Goal: Information Seeking & Learning: Learn about a topic

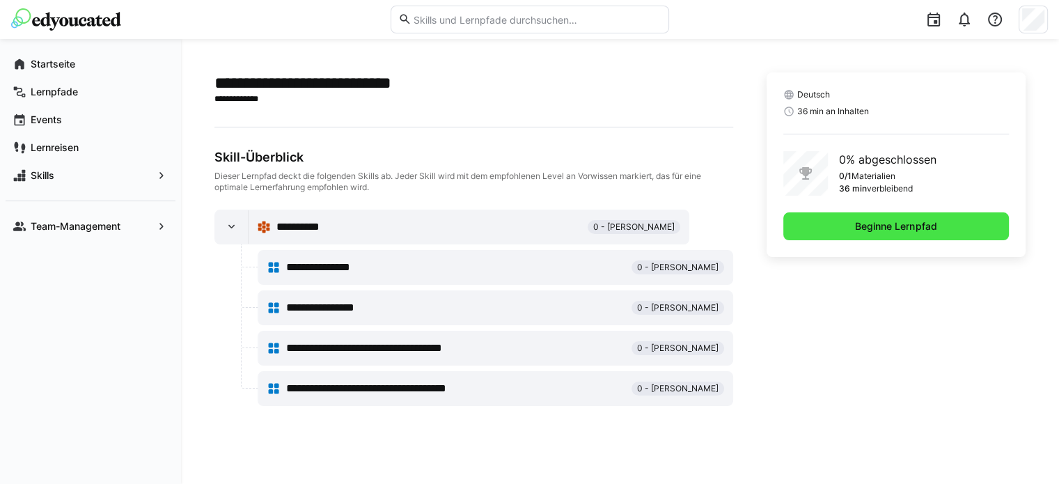
click at [869, 227] on span "Beginne Lernpfad" at bounding box center [896, 226] width 86 height 14
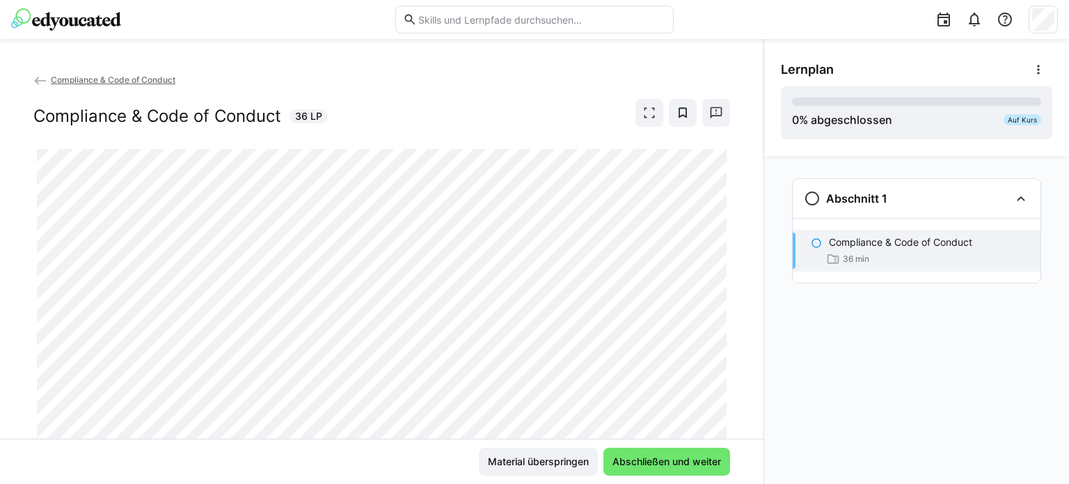
drag, startPoint x: 725, startPoint y: 281, endPoint x: 742, endPoint y: 337, distance: 59.0
click at [742, 337] on div "Compliance & Code of Conduct Compliance & Code of Conduct 36 LP" at bounding box center [382, 255] width 764 height 366
click at [677, 460] on span "Abschließen und weiter" at bounding box center [666, 462] width 113 height 14
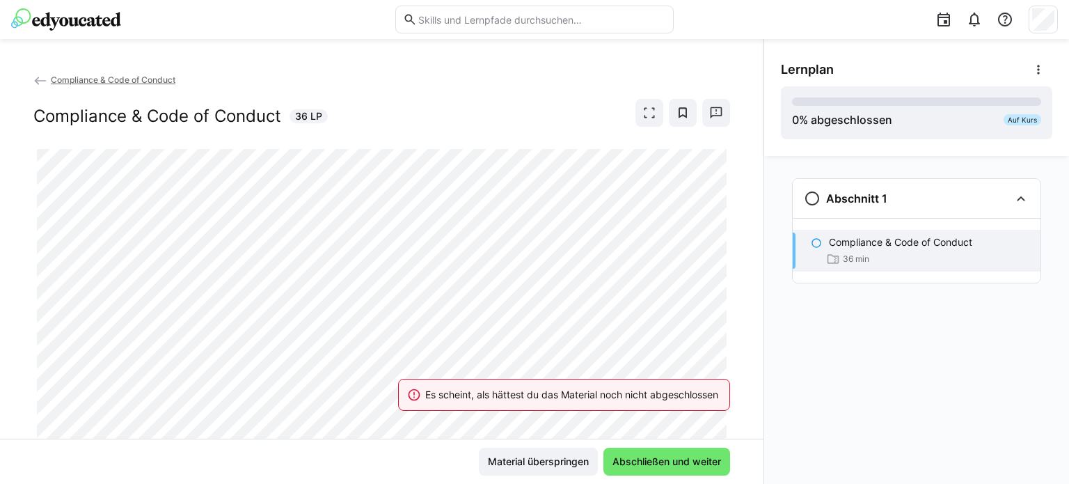
click at [884, 246] on p "Compliance & Code of Conduct" at bounding box center [900, 242] width 143 height 14
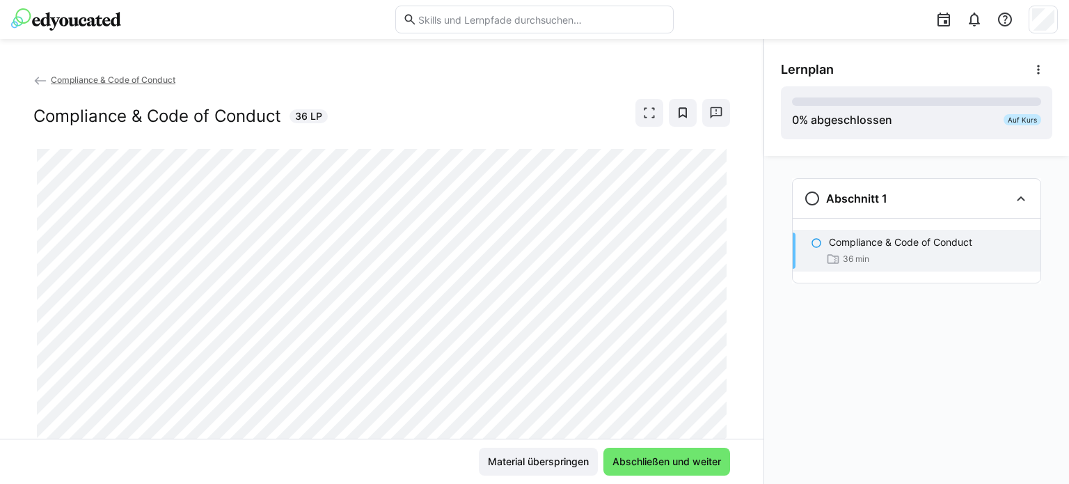
drag, startPoint x: 713, startPoint y: 370, endPoint x: 716, endPoint y: 379, distance: 10.1
click at [716, 379] on div at bounding box center [729, 378] width 33 height 29
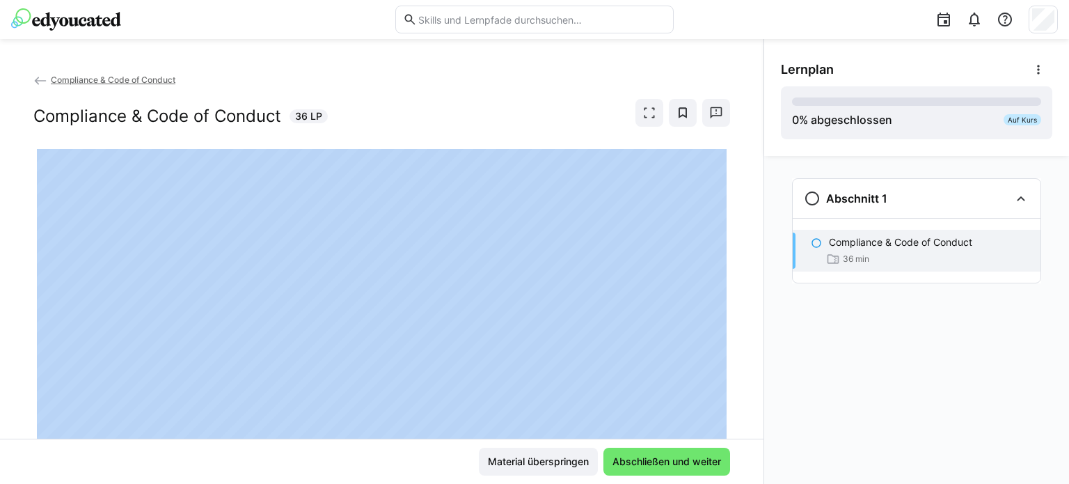
drag, startPoint x: 716, startPoint y: 379, endPoint x: 725, endPoint y: 423, distance: 44.1
click at [725, 423] on app-classroom-main-layout "Compliance & Code of Conduct Compliance & Code of Conduct 36 LP Material übersp…" at bounding box center [382, 277] width 764 height 411
click at [724, 381] on div at bounding box center [729, 378] width 33 height 29
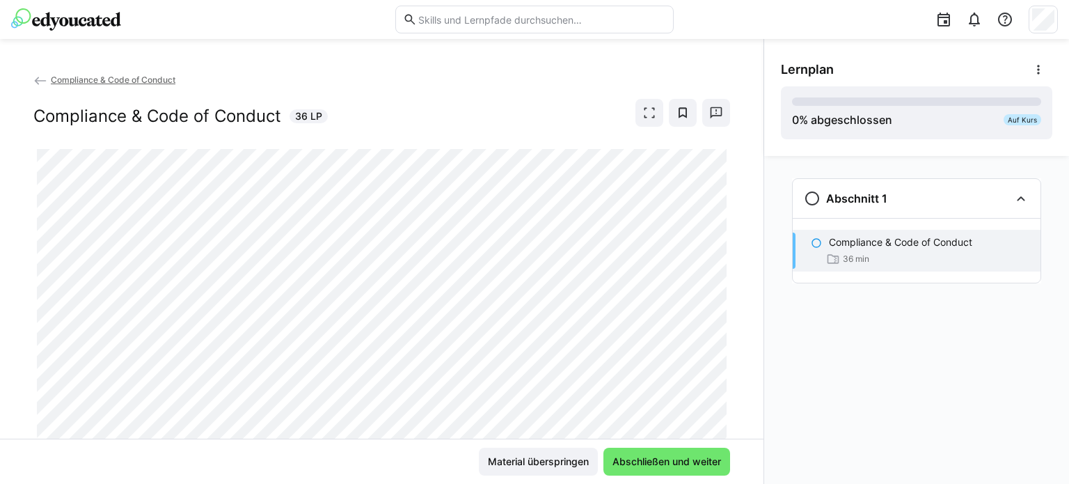
click at [745, 401] on div "Compliance & Code of Conduct Compliance & Code of Conduct 36 LP" at bounding box center [382, 255] width 764 height 366
click at [814, 258] on div "Compliance & Code of Conduct 36 min" at bounding box center [917, 251] width 248 height 42
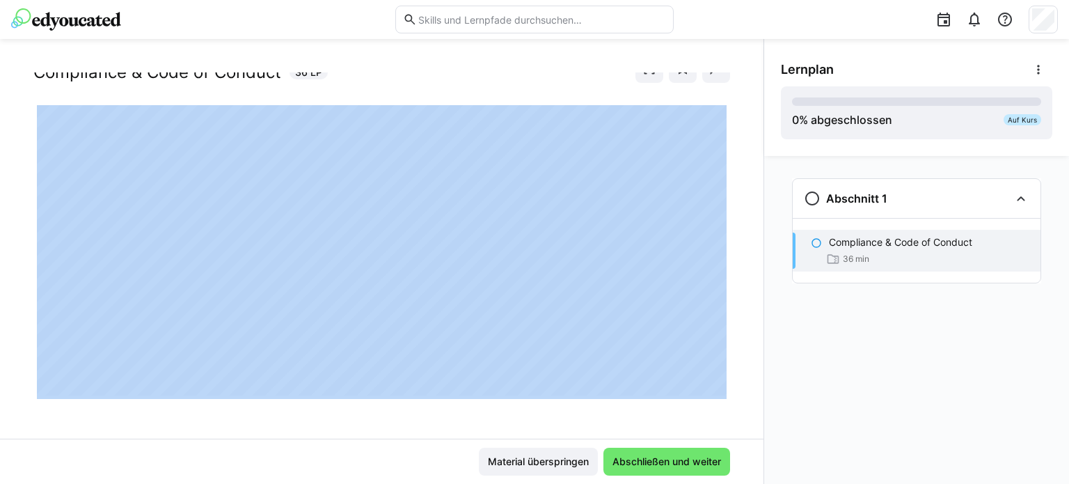
drag, startPoint x: 718, startPoint y: 366, endPoint x: 728, endPoint y: 213, distance: 153.4
click at [728, 213] on app-classroom-main-layout "Compliance & Code of Conduct Compliance & Code of Conduct 36 LP Material übersp…" at bounding box center [382, 277] width 764 height 411
click at [729, 252] on div "Compliance & Code of Conduct Compliance & Code of Conduct 36 LP" at bounding box center [382, 255] width 764 height 366
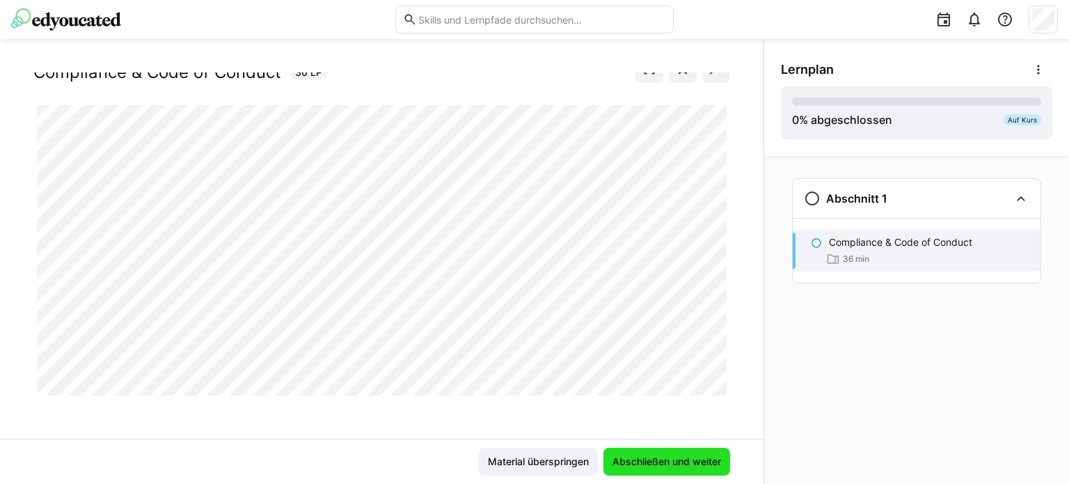
click at [668, 464] on span "Abschließen und weiter" at bounding box center [666, 462] width 113 height 14
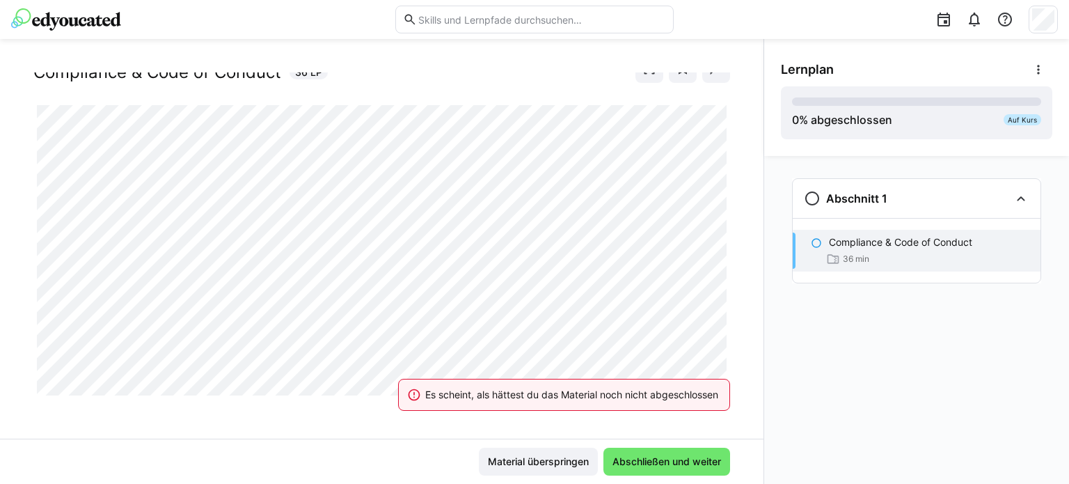
click at [455, 368] on div "Es scheint, als hättest du das Material noch nicht abgeschlossen" at bounding box center [563, 394] width 365 height 61
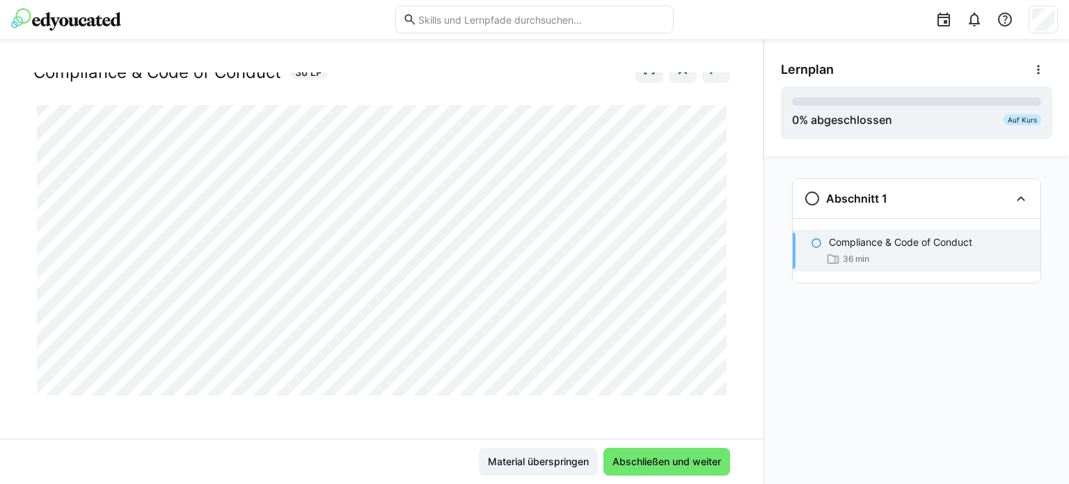
click at [955, 395] on div "Abschnitt 1 Compliance & Code of Conduct 36 min" at bounding box center [916, 320] width 305 height 328
click at [863, 448] on div "Abschnitt 1 Compliance & Code of Conduct 36 min" at bounding box center [916, 320] width 305 height 328
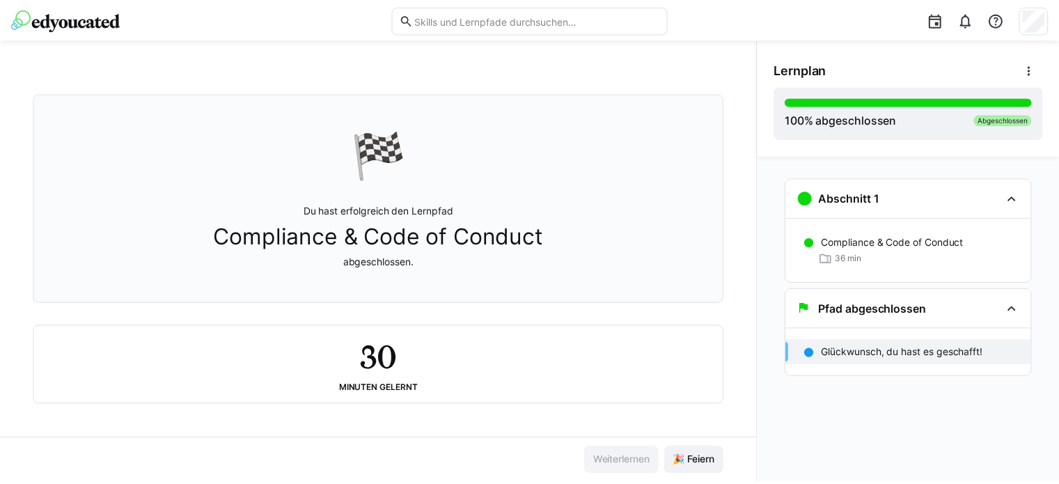
scroll to position [0, 0]
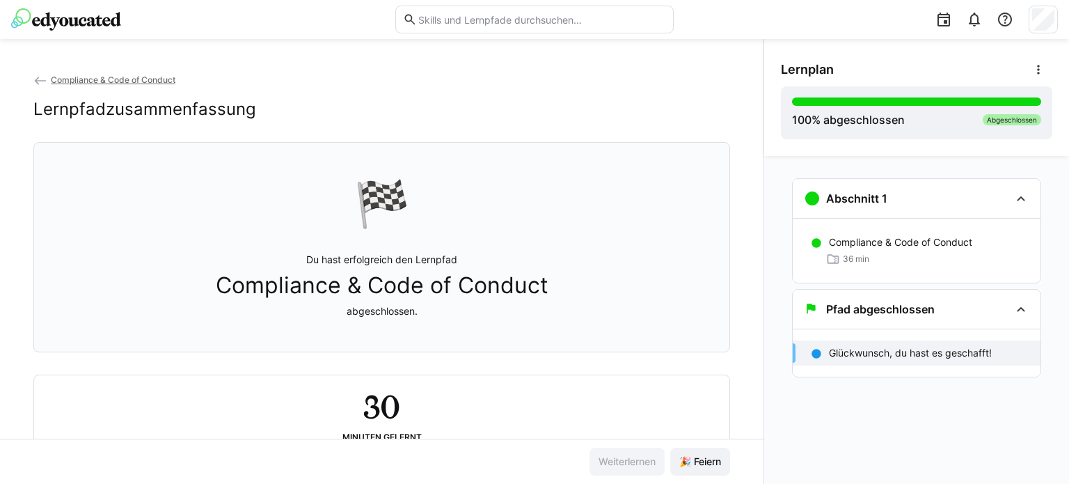
click at [162, 81] on span "Compliance & Code of Conduct" at bounding box center [113, 79] width 125 height 10
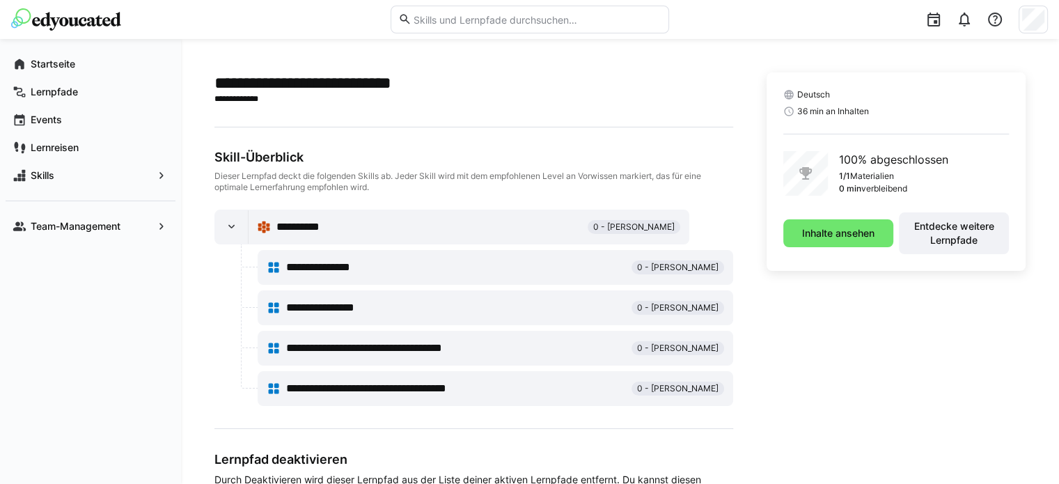
click at [324, 230] on span "**********" at bounding box center [307, 227] width 63 height 17
click at [227, 236] on div at bounding box center [231, 226] width 33 height 33
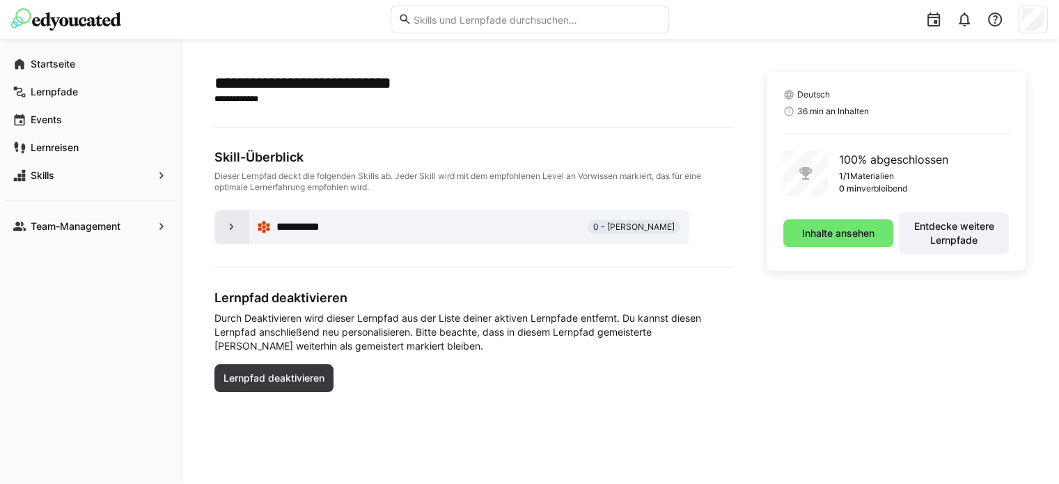
click at [227, 236] on div at bounding box center [231, 226] width 33 height 33
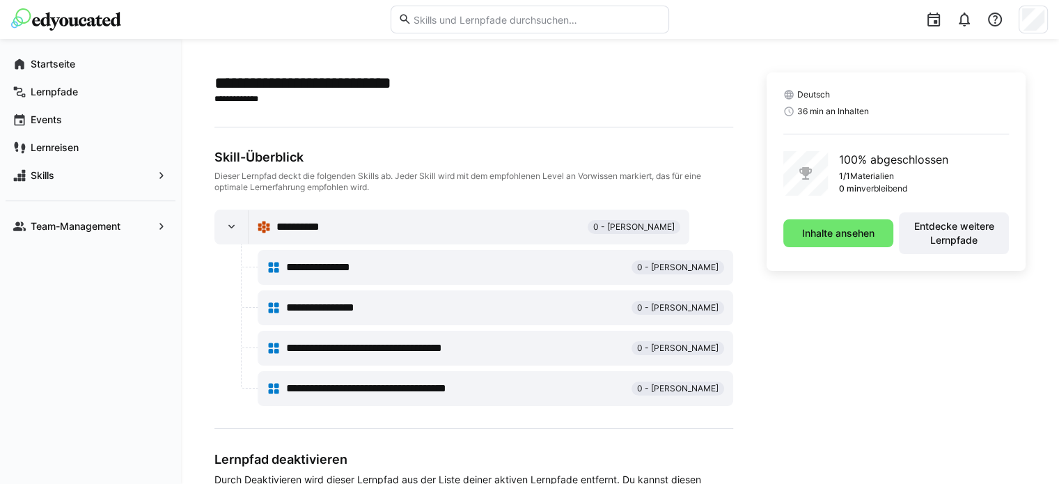
click at [334, 216] on div "**********" at bounding box center [468, 227] width 423 height 28
click at [342, 241] on div "**********" at bounding box center [469, 226] width 440 height 33
click at [347, 266] on span "**********" at bounding box center [331, 267] width 90 height 17
click at [367, 356] on div "**********" at bounding box center [495, 348] width 457 height 28
click at [374, 392] on span "**********" at bounding box center [391, 388] width 211 height 17
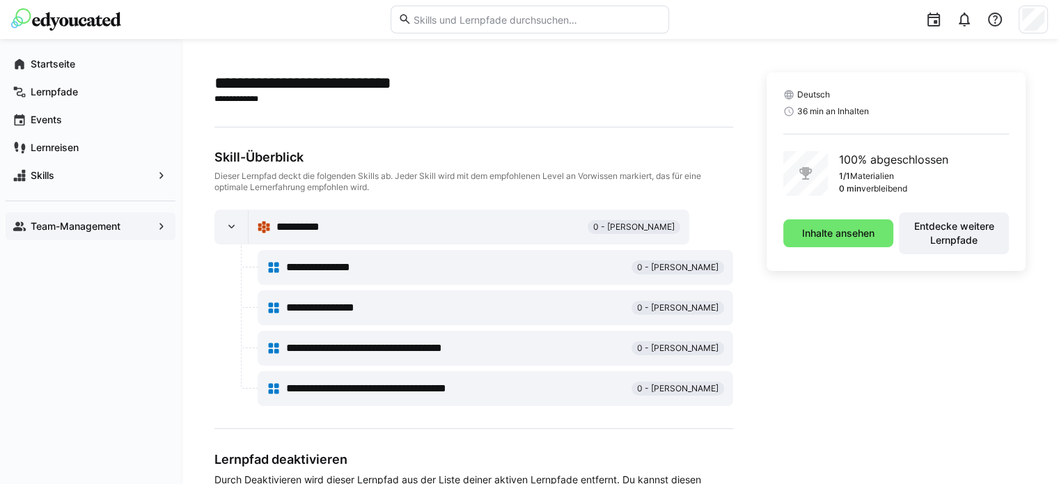
click at [0, 0] on app-navigation-label "Team-Management" at bounding box center [0, 0] width 0 height 0
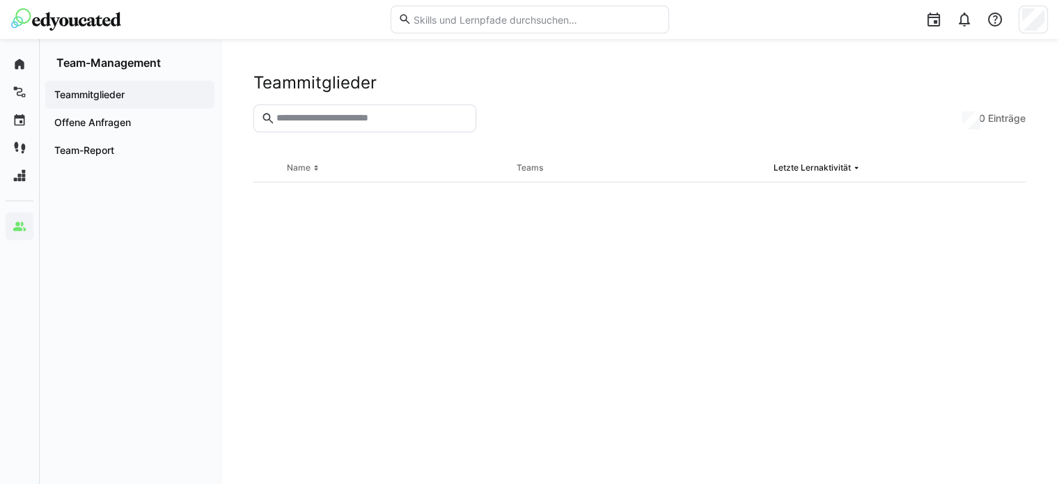
click at [0, 0] on app-navigation-label "Teammitglieder" at bounding box center [0, 0] width 0 height 0
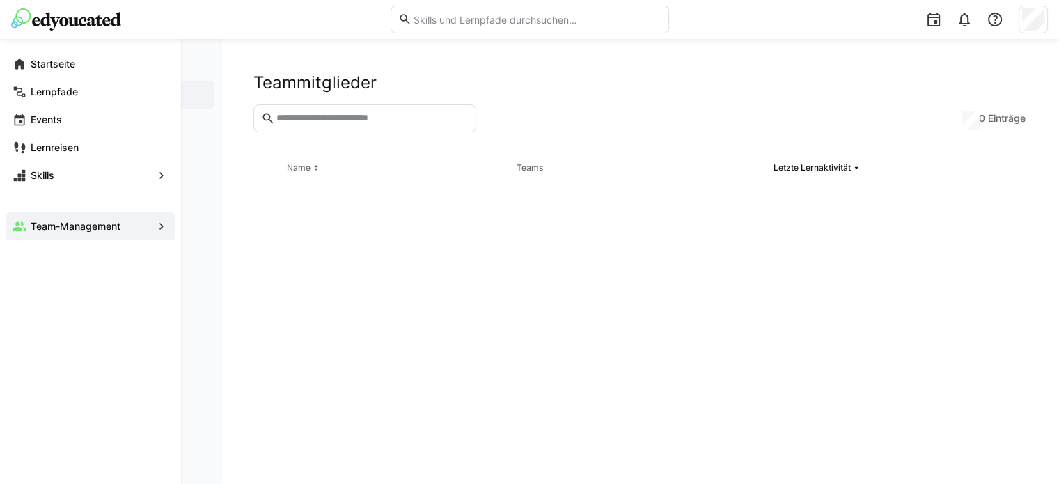
click at [143, 225] on span "Team-Management" at bounding box center [91, 226] width 124 height 14
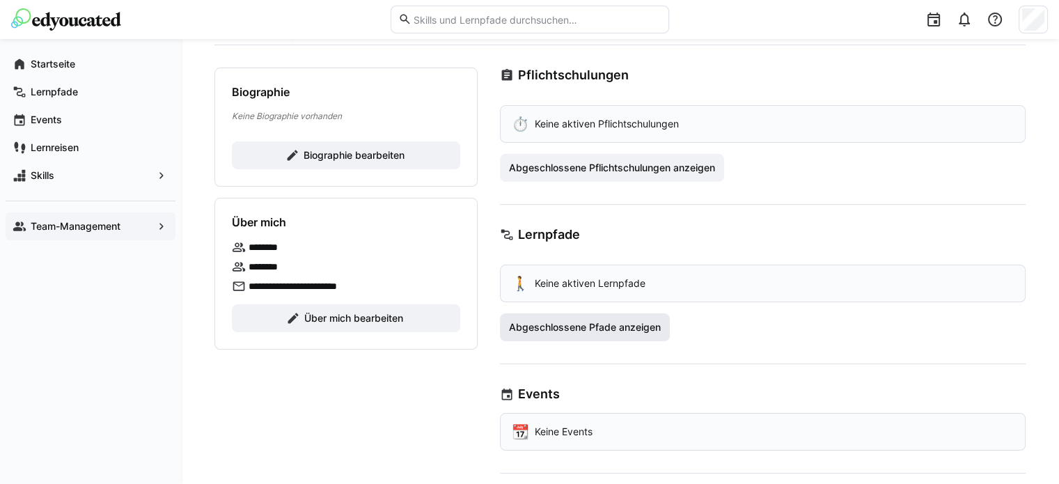
scroll to position [125, 0]
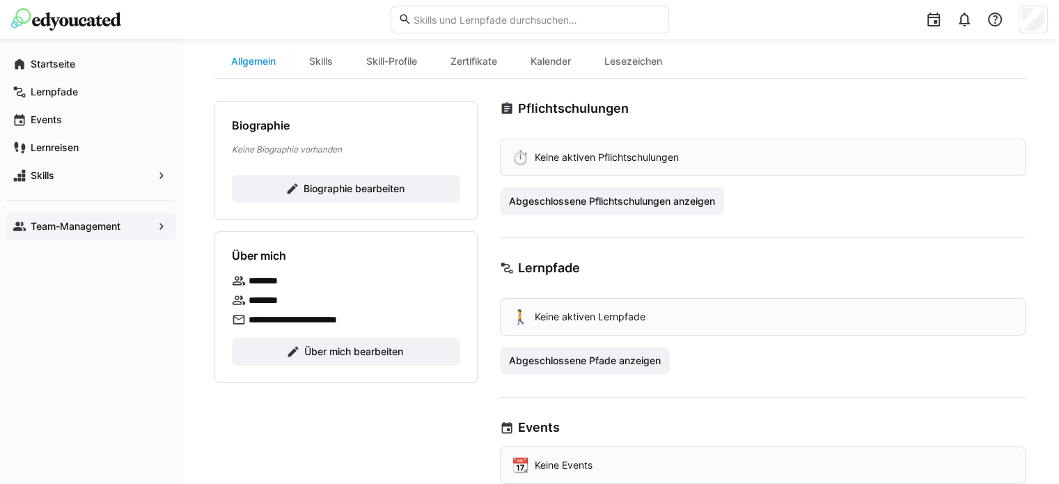
click at [1030, 200] on div "**********" at bounding box center [620, 270] width 878 height 713
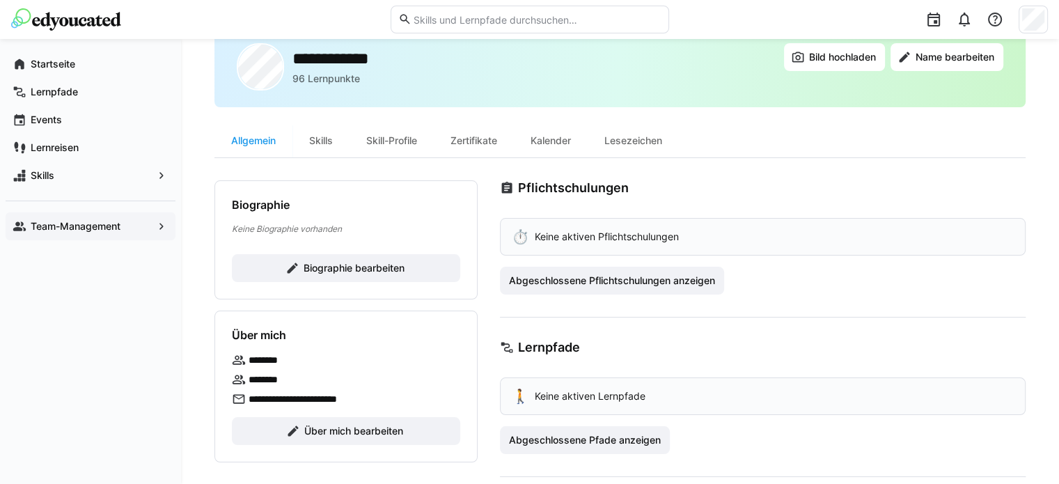
scroll to position [0, 0]
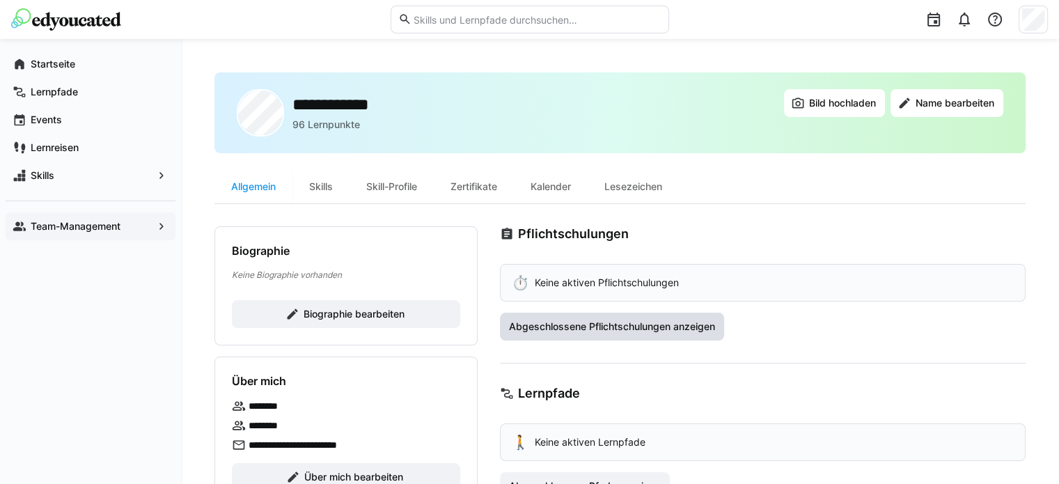
click at [635, 326] on span "Abgeschlossene Pflichtschulungen anzeigen" at bounding box center [612, 327] width 210 height 14
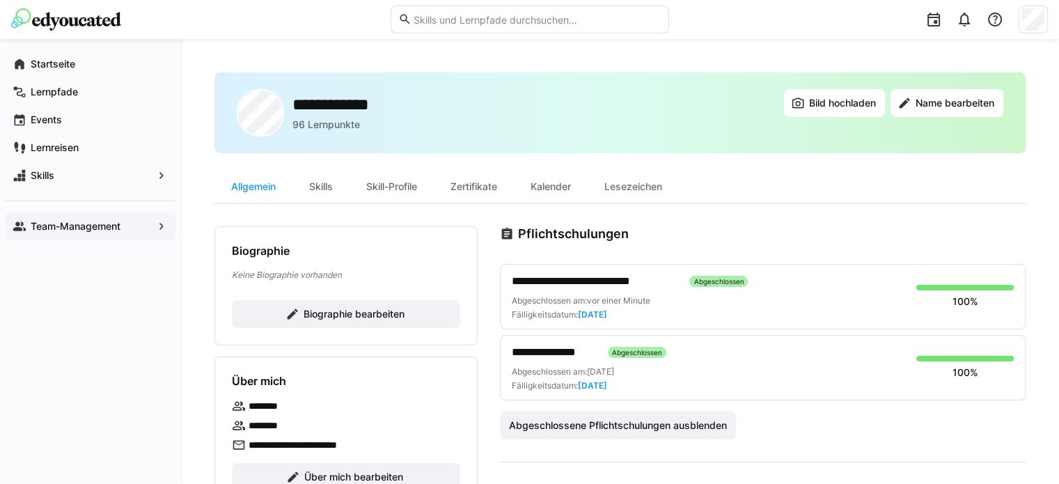
click at [0, 0] on app-navigation-label "Team-Management" at bounding box center [0, 0] width 0 height 0
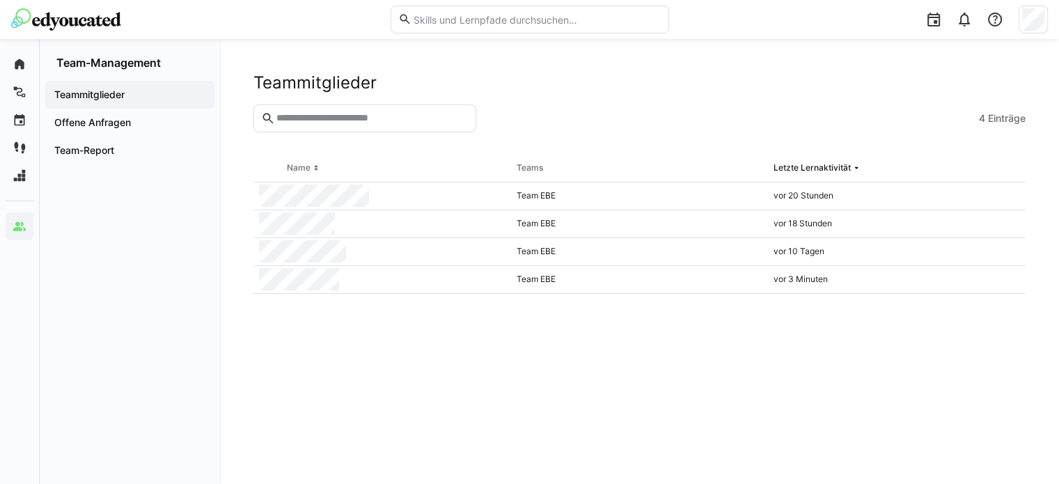
click at [950, 324] on eds-table "Name Teams Letzte Lernaktivität Team EBE vor 20 Stunden Team EBE vor 18 Stunden…" at bounding box center [639, 303] width 772 height 296
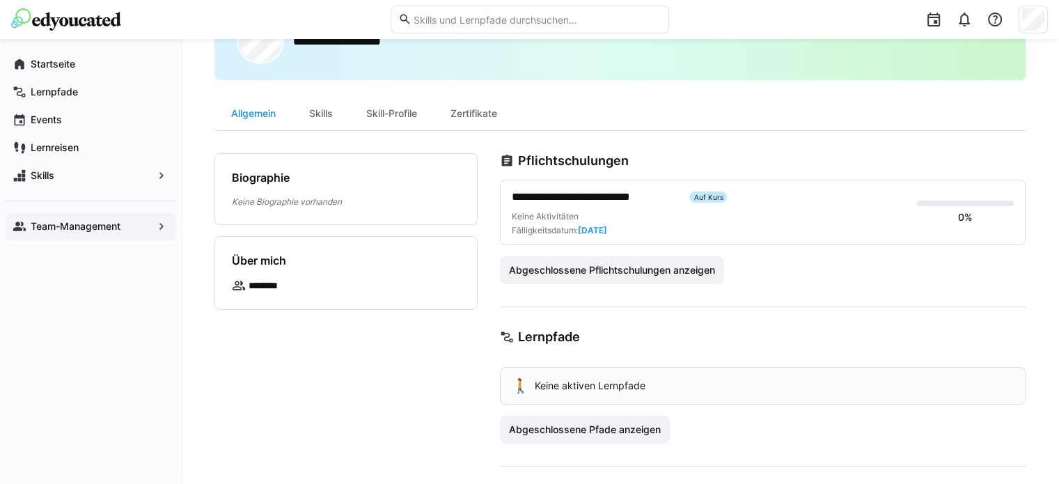
scroll to position [139, 0]
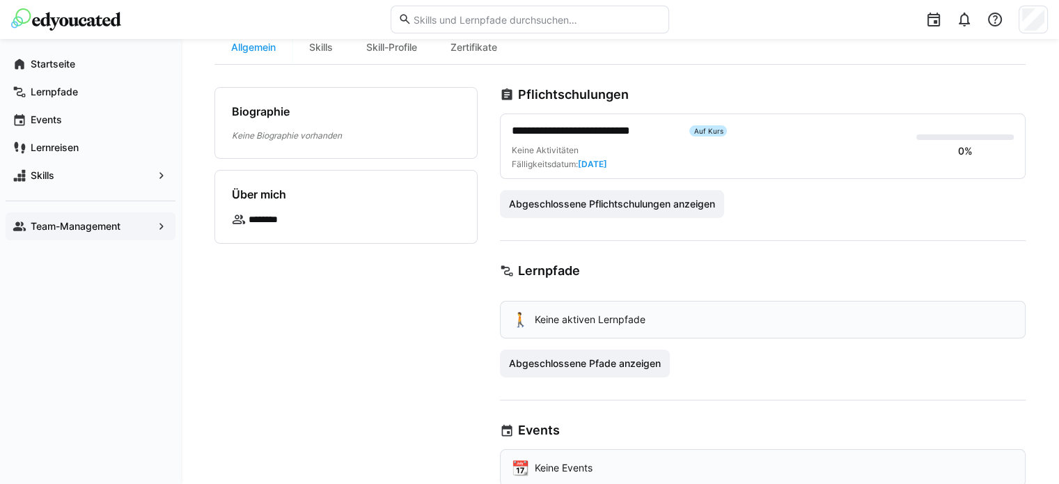
click at [90, 235] on div "Team-Management" at bounding box center [91, 226] width 170 height 28
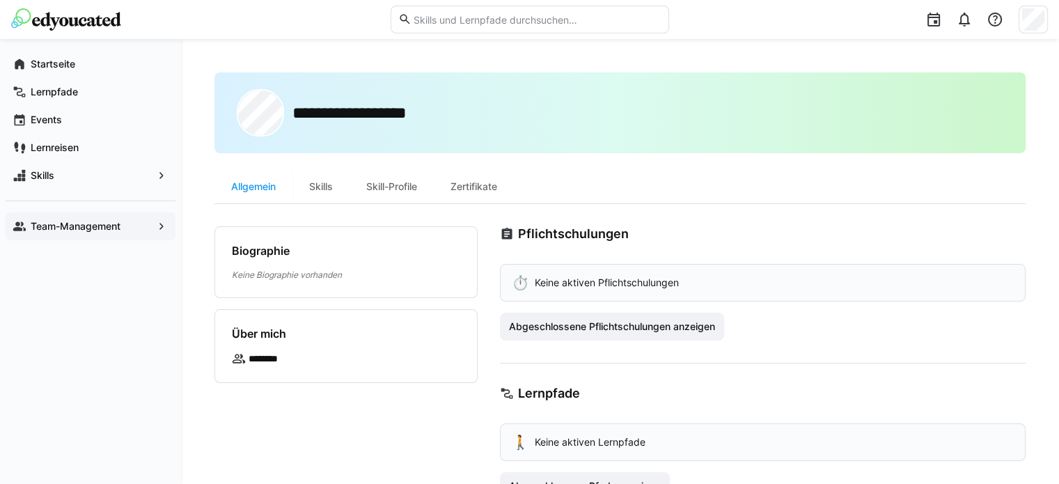
click at [0, 0] on app-navigation-label "Team-Management" at bounding box center [0, 0] width 0 height 0
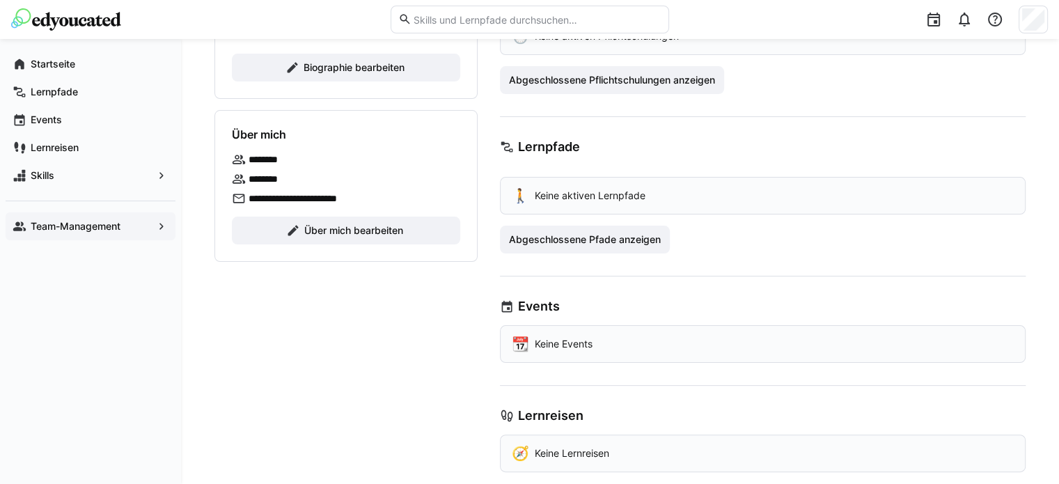
scroll to position [265, 0]
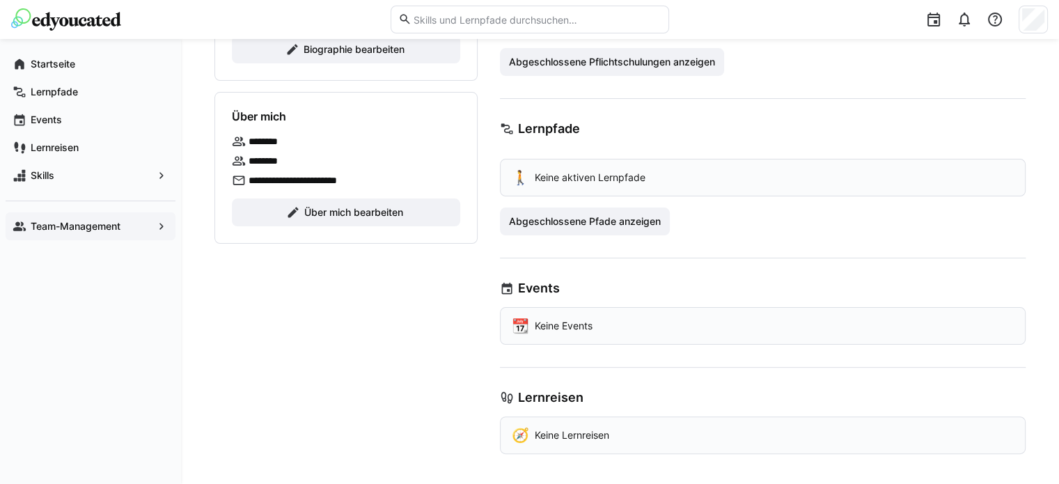
click at [106, 214] on div "Team-Management" at bounding box center [91, 226] width 170 height 28
